Goal: Task Accomplishment & Management: Use online tool/utility

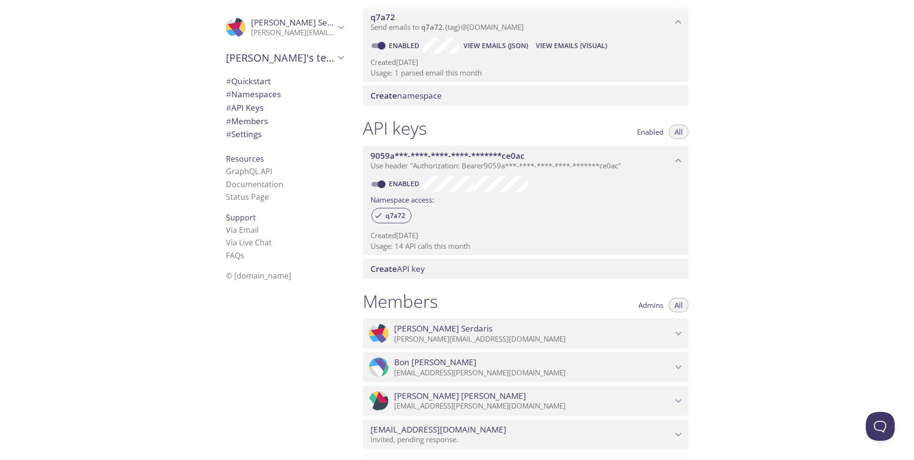
scroll to position [130, 0]
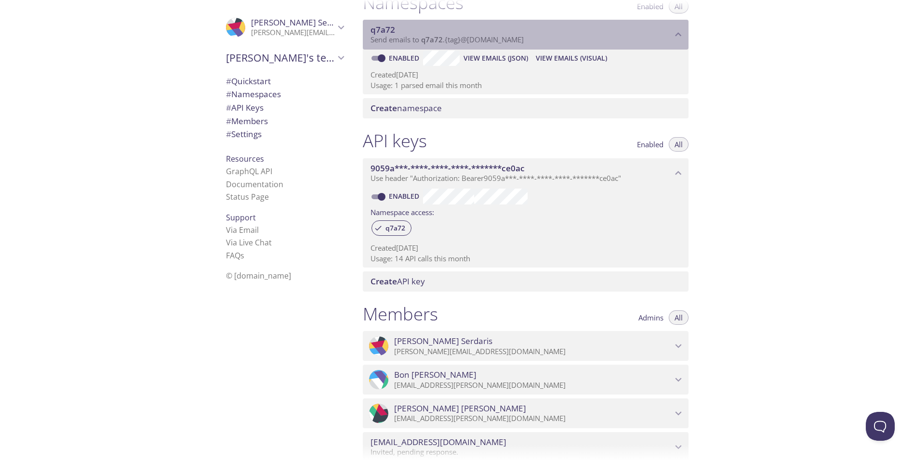
drag, startPoint x: 529, startPoint y: 41, endPoint x: 430, endPoint y: 41, distance: 98.7
click at [430, 41] on p "Send emails to q7a72 . {tag} @[DOMAIN_NAME]" at bounding box center [520, 40] width 301 height 10
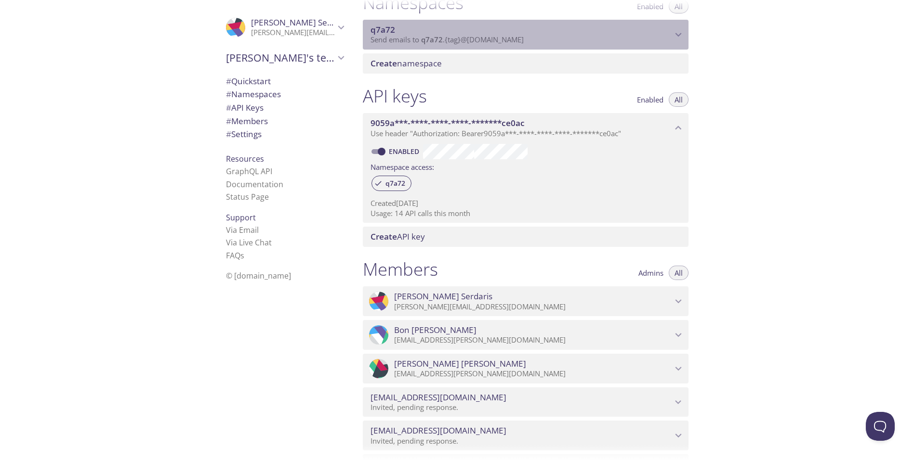
drag, startPoint x: 514, startPoint y: 40, endPoint x: 496, endPoint y: 40, distance: 17.8
click at [496, 40] on span "Send emails to q7a72 . {tag} @[DOMAIN_NAME]" at bounding box center [446, 40] width 153 height 10
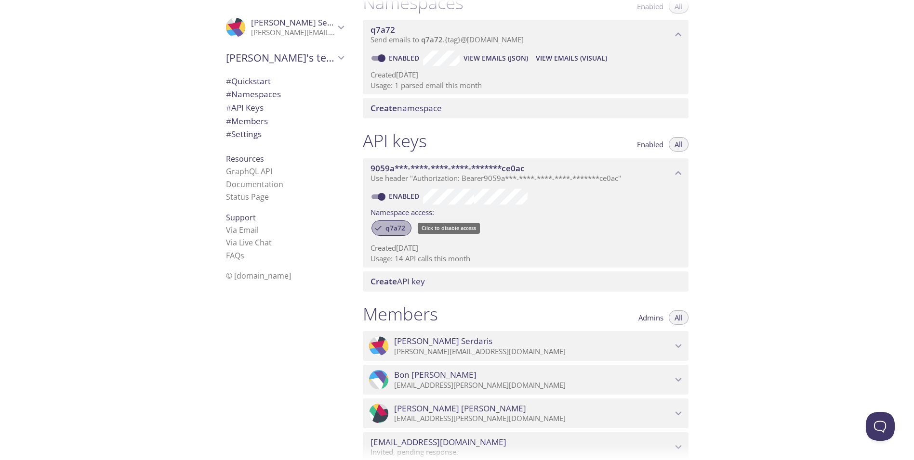
drag, startPoint x: 405, startPoint y: 229, endPoint x: 389, endPoint y: 230, distance: 16.4
click at [389, 230] on span "q7a72" at bounding box center [394, 228] width 31 height 9
click at [377, 229] on icon at bounding box center [377, 228] width 5 height 5
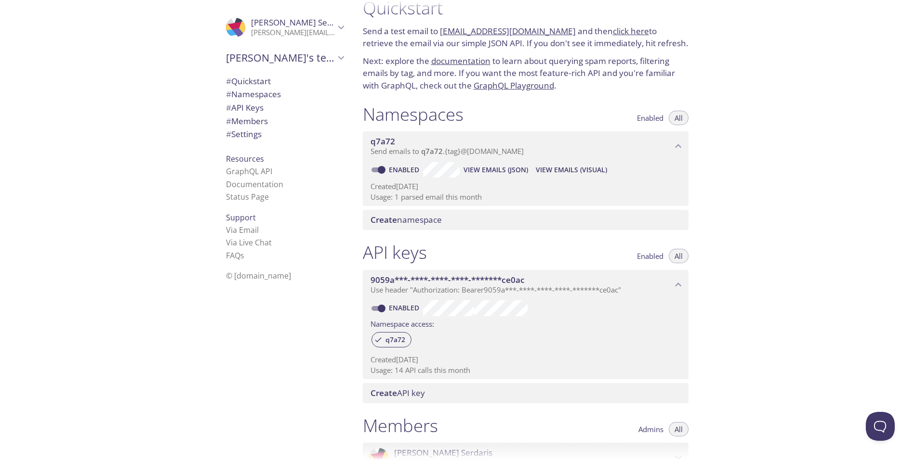
drag, startPoint x: 561, startPoint y: 31, endPoint x: 440, endPoint y: 33, distance: 120.4
click at [440, 33] on p "Send a test email to [EMAIL_ADDRESS][DOMAIN_NAME] and then click here to retrie…" at bounding box center [526, 37] width 326 height 25
copy link "[EMAIL_ADDRESS][DOMAIN_NAME]"
drag, startPoint x: 395, startPoint y: 139, endPoint x: 357, endPoint y: 124, distance: 40.6
click at [344, 133] on div ".cls-1 { fill: #6d5ca8; } .cls-2 { fill: #3fc191; } .cls-3 { fill: #3b4752; } .…" at bounding box center [457, 230] width 914 height 460
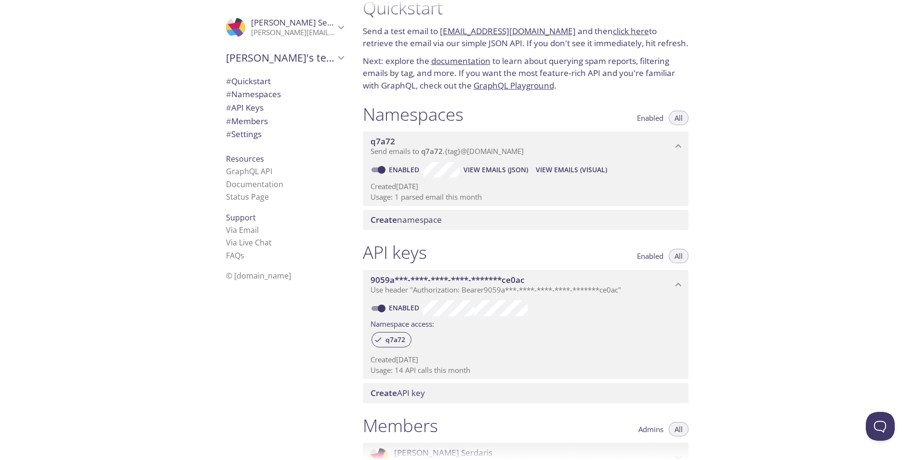
copy link "[EMAIL_ADDRESS][DOMAIN_NAME]"
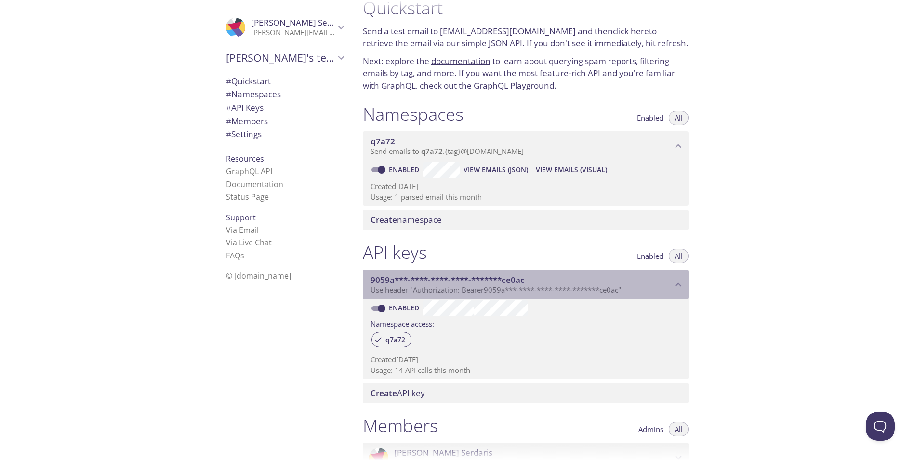
click at [419, 276] on span "9059a***-****-****-****-*******ce0ac" at bounding box center [447, 279] width 154 height 11
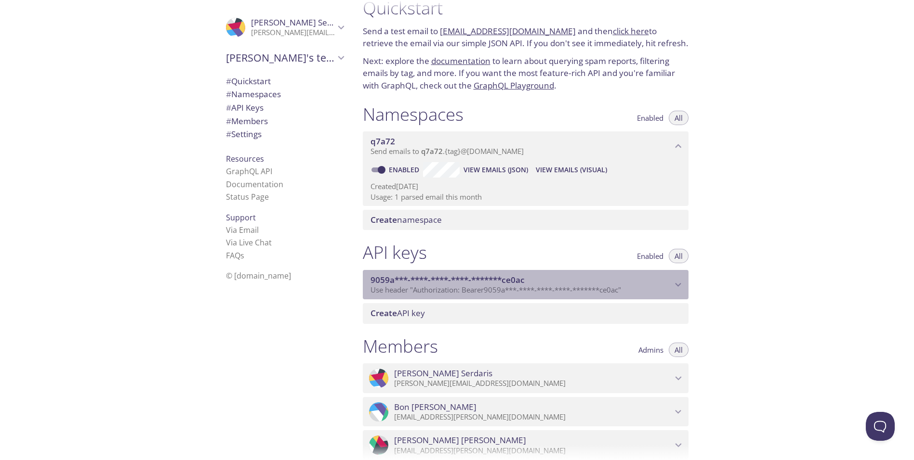
click at [419, 276] on span "9059a***-****-****-****-*******ce0ac" at bounding box center [447, 279] width 154 height 11
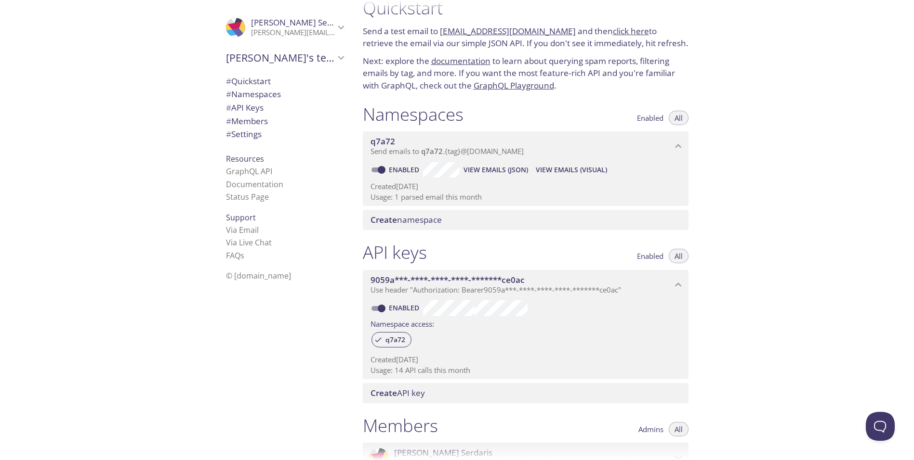
scroll to position [13, 0]
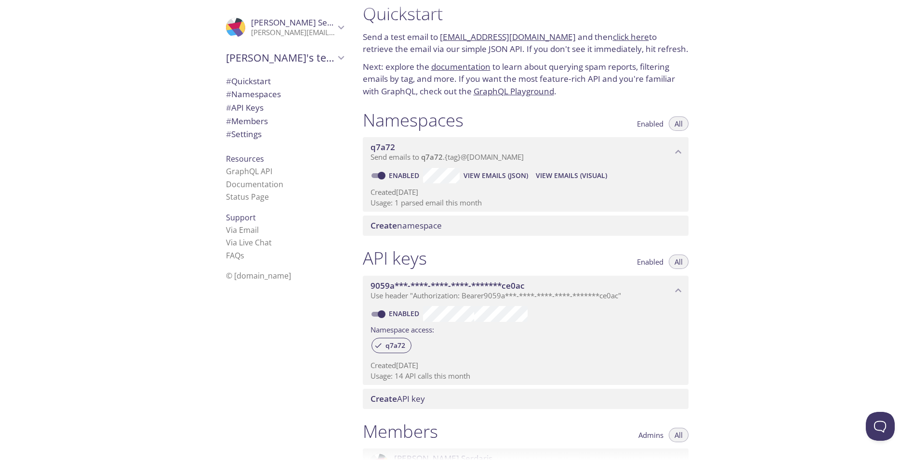
copy link "[EMAIL_ADDRESS][DOMAIN_NAME]"
